Goal: Find specific page/section: Find specific page/section

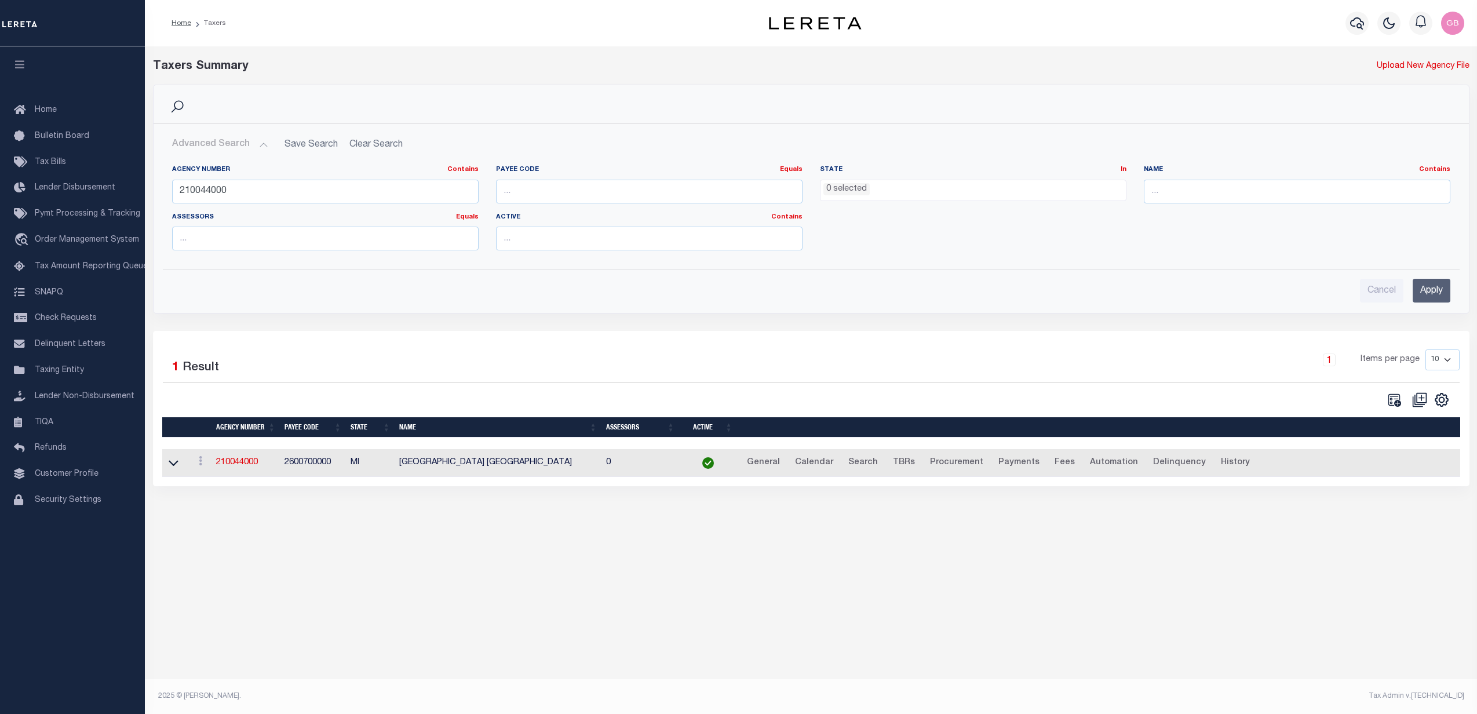
select select
drag, startPoint x: 260, startPoint y: 194, endPoint x: 1062, endPoint y: 103, distance: 807.3
click at [140, 198] on div "Home Taxers Profile" at bounding box center [738, 344] width 1477 height 689
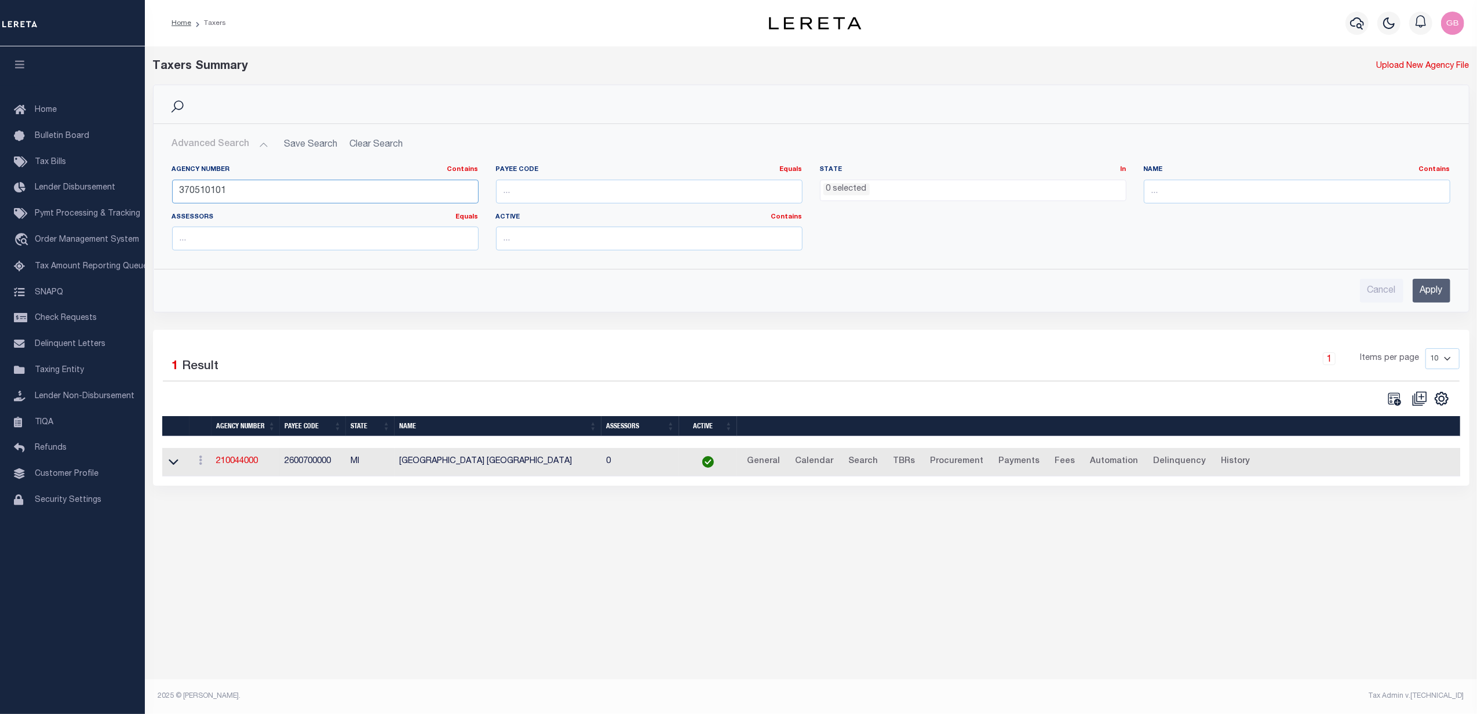
type input "370510101"
click at [1428, 291] on input "Apply" at bounding box center [1432, 291] width 38 height 24
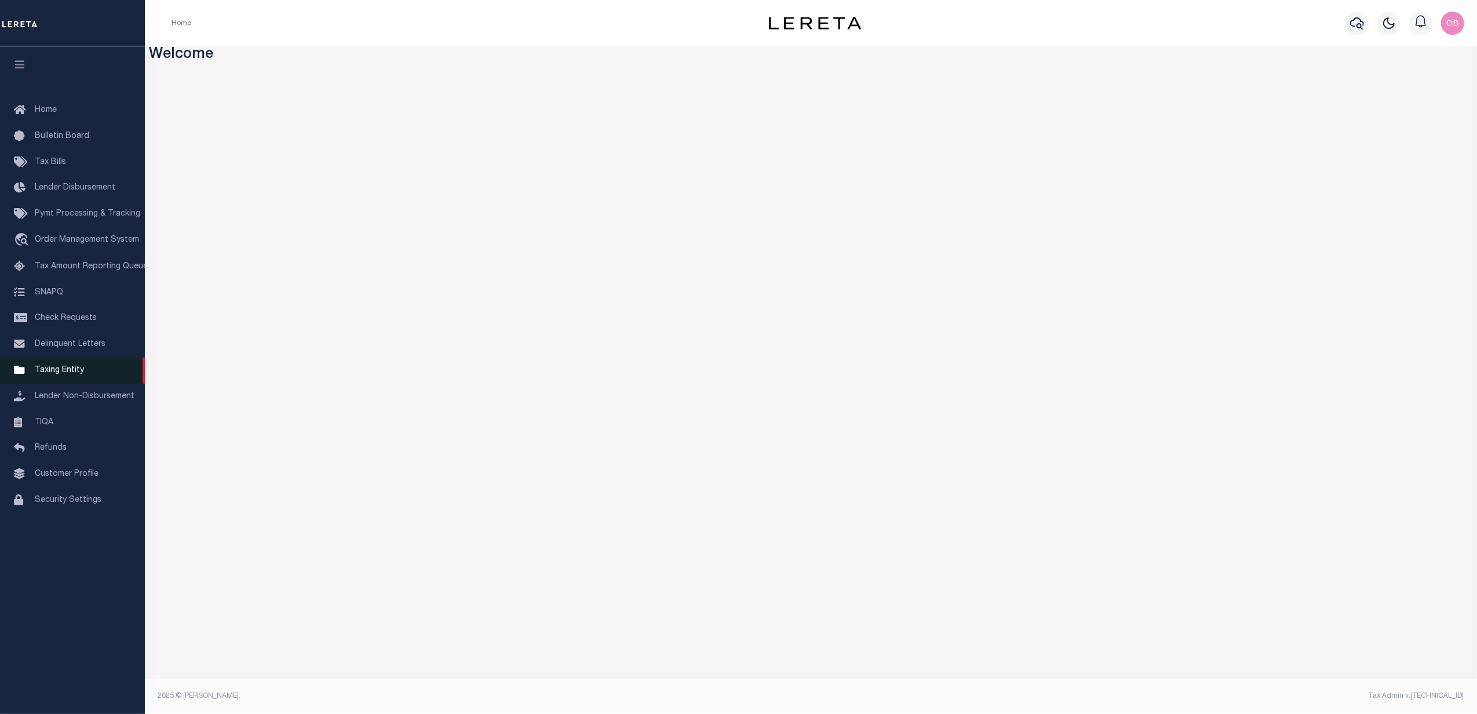
click at [45, 373] on span "Taxing Entity" at bounding box center [59, 370] width 49 height 8
